Goal: Transaction & Acquisition: Purchase product/service

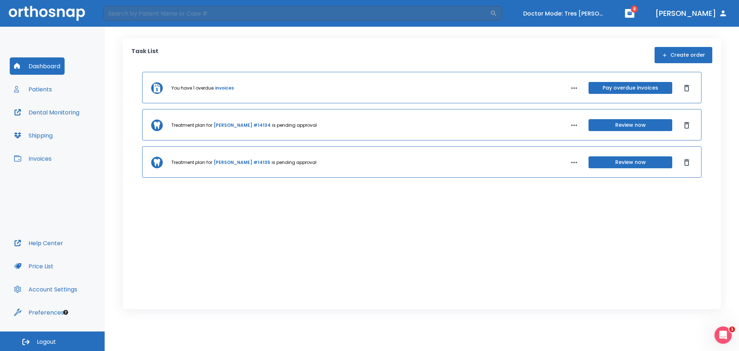
click at [620, 89] on button "Pay overdue invoices" at bounding box center [630, 88] width 84 height 12
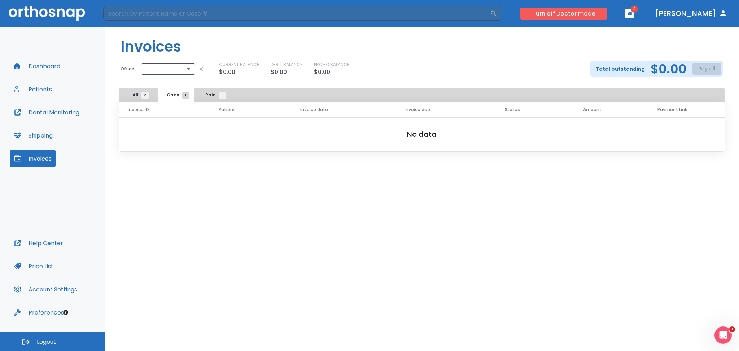
click at [550, 12] on button "Turn off Doctor mode" at bounding box center [563, 14] width 87 height 12
